Goal: Information Seeking & Learning: Find specific fact

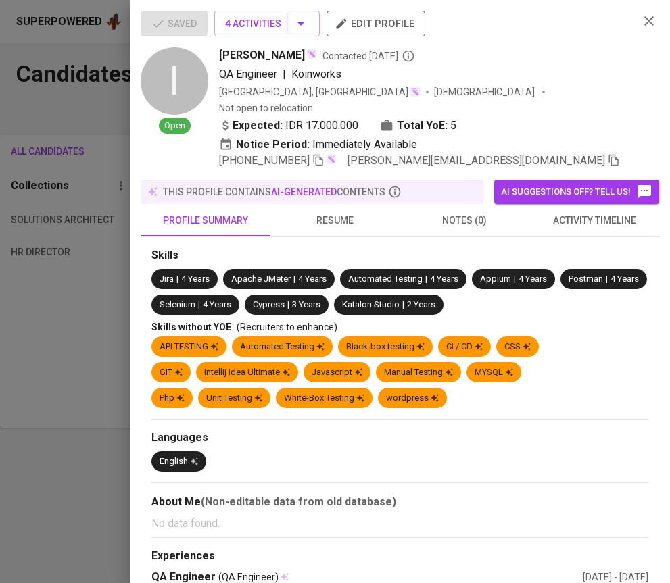
click at [71, 219] on div at bounding box center [335, 291] width 670 height 583
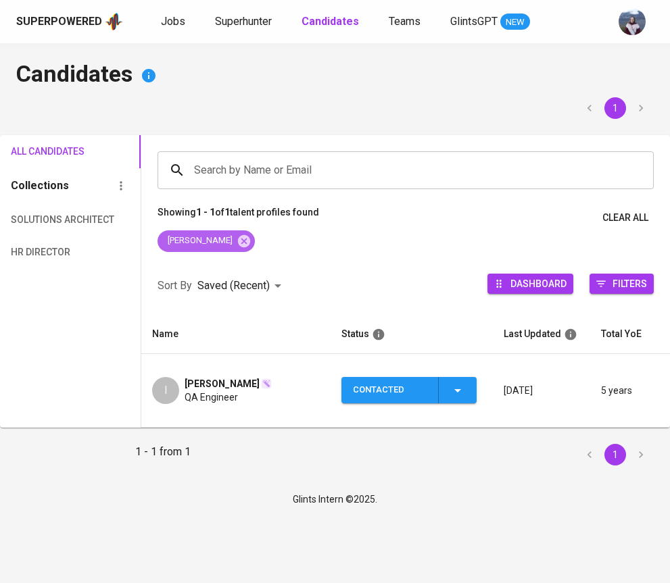
click at [238, 238] on icon at bounding box center [244, 240] width 12 height 12
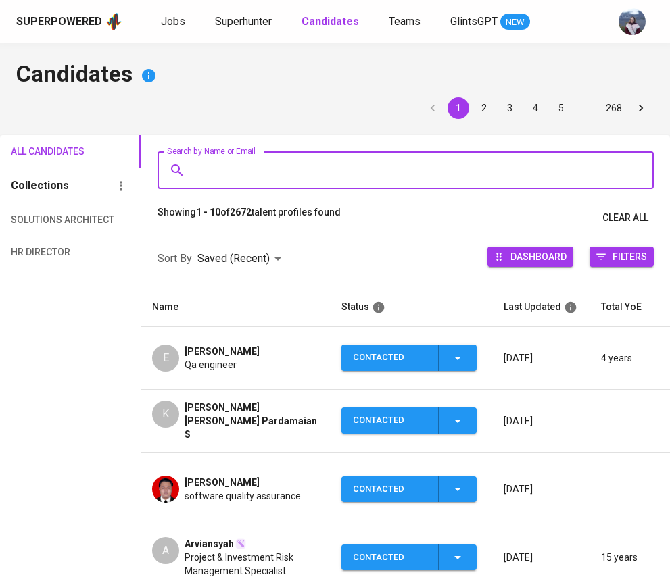
click at [264, 168] on input "Search by Name or Email" at bounding box center [409, 170] width 436 height 26
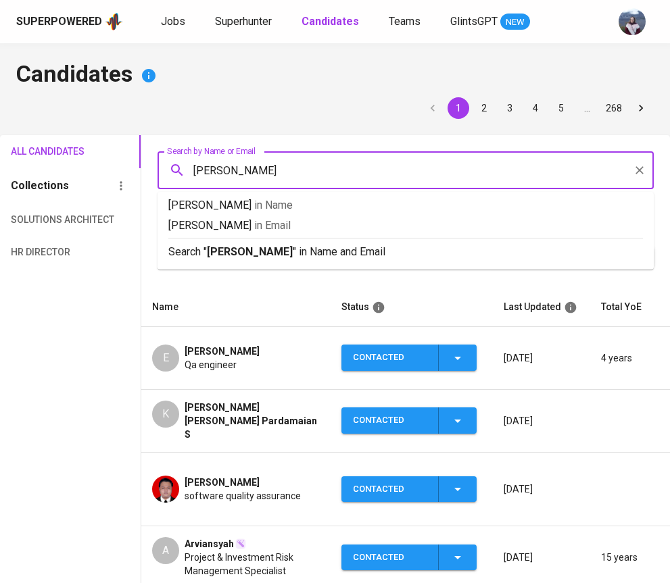
type input "[PERSON_NAME]"
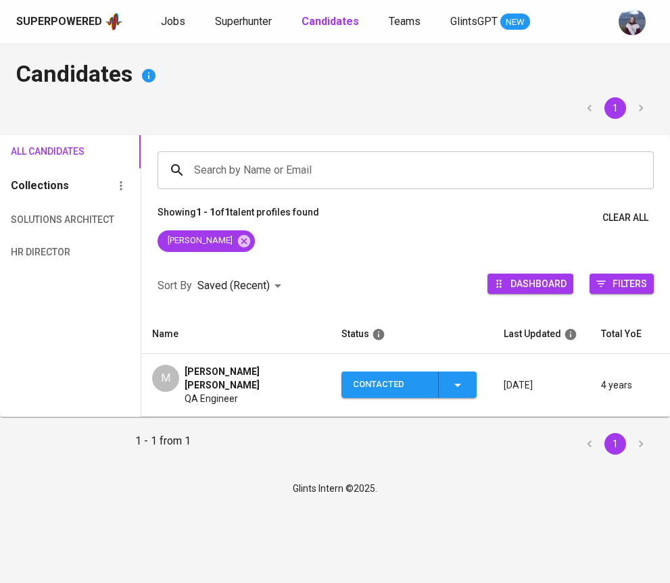
click at [180, 366] on div "M [PERSON_NAME] [PERSON_NAME] QA Engineer" at bounding box center [236, 385] width 168 height 41
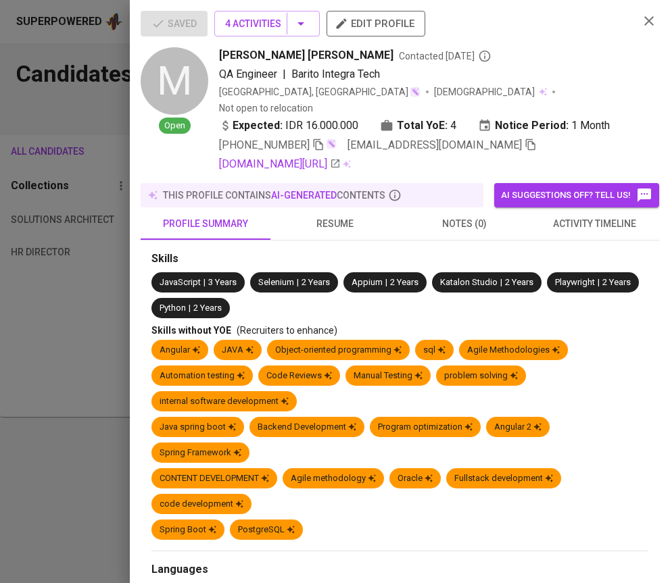
click at [594, 216] on span "activity timeline" at bounding box center [594, 224] width 114 height 17
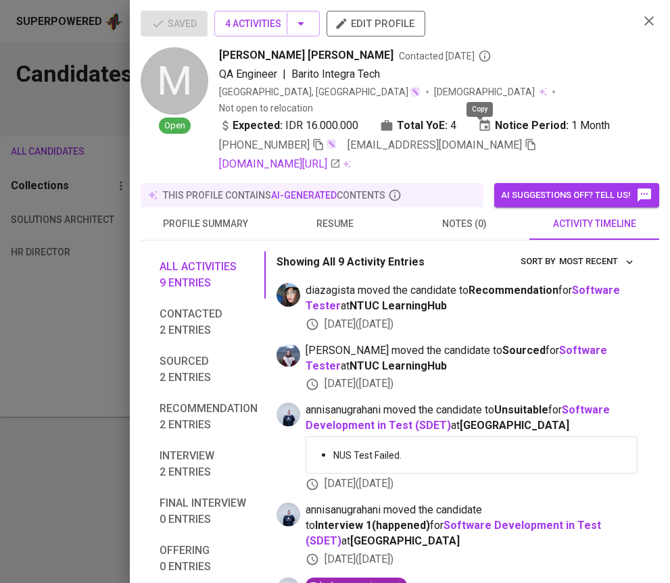
click at [524, 139] on icon "button" at bounding box center [530, 145] width 12 height 12
